Goal: Find specific page/section: Find specific page/section

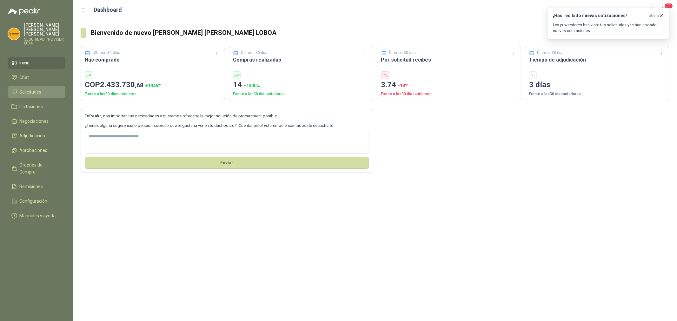
click at [35, 89] on span "Solicitudes" at bounding box center [31, 92] width 22 height 7
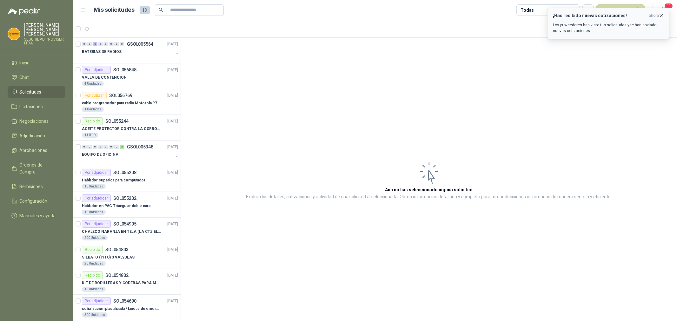
click at [663, 15] on icon "button" at bounding box center [661, 15] width 5 height 5
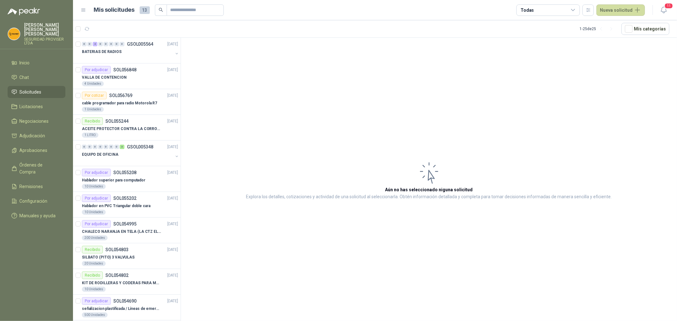
click at [576, 10] on icon at bounding box center [574, 10] width 6 height 6
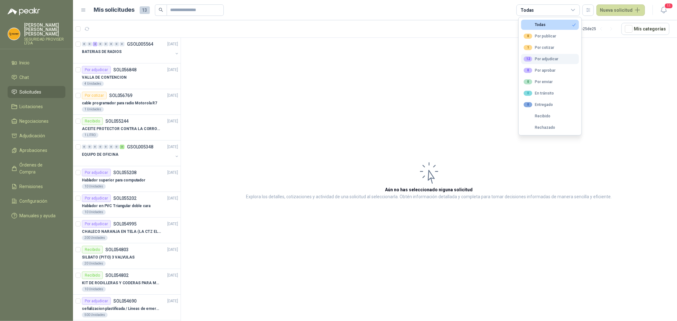
click at [533, 59] on div "12 Por adjudicar" at bounding box center [541, 59] width 35 height 5
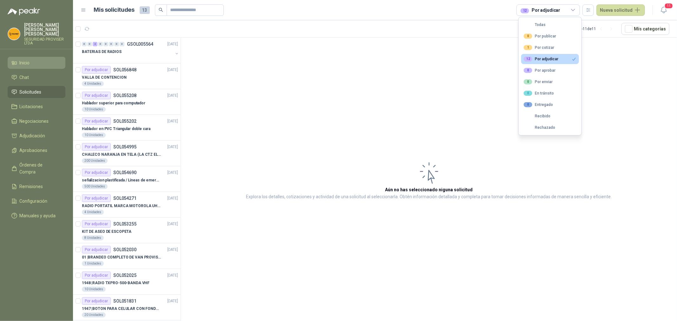
click at [30, 60] on li "Inicio" at bounding box center [36, 62] width 50 height 7
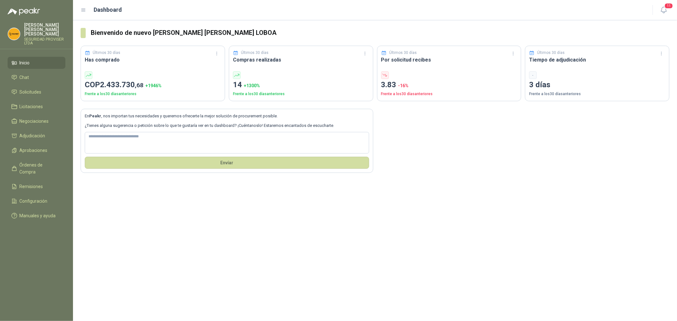
click at [532, 144] on div "En Peakr , nos importan tus necesidades y queremos ofrecerte la mejor solución …" at bounding box center [375, 137] width 589 height 72
click at [27, 89] on span "Solicitudes" at bounding box center [31, 92] width 22 height 7
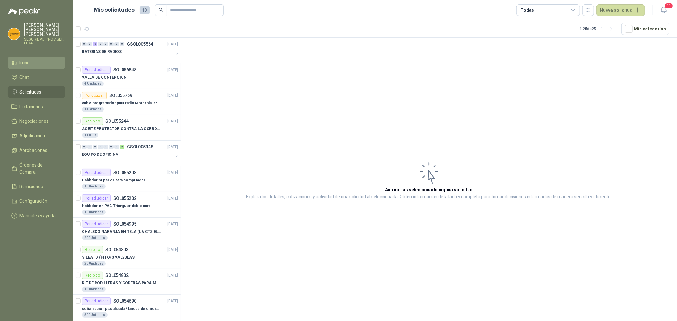
click at [36, 61] on li "Inicio" at bounding box center [36, 62] width 50 height 7
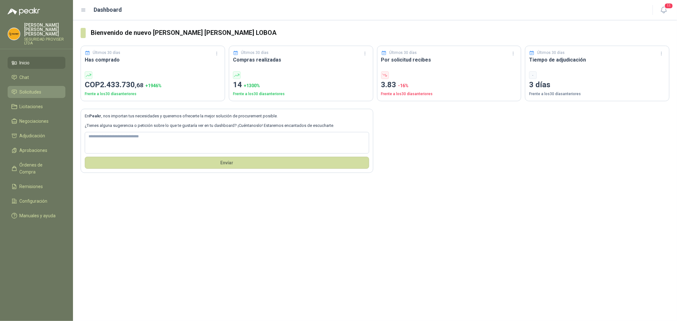
click at [34, 90] on span "Solicitudes" at bounding box center [31, 92] width 22 height 7
